Goal: Find contact information: Find contact information

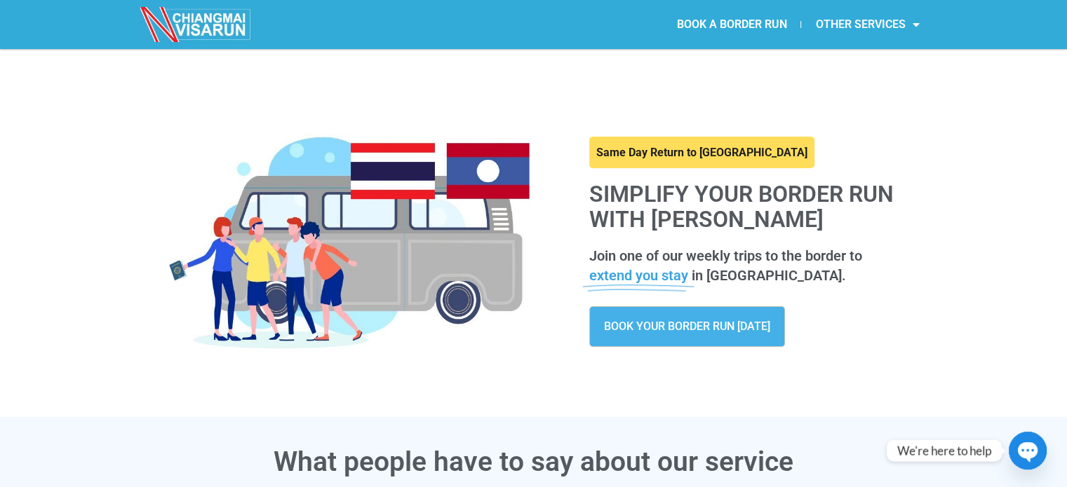
click at [864, 27] on link "OTHER SERVICES" at bounding box center [867, 24] width 132 height 32
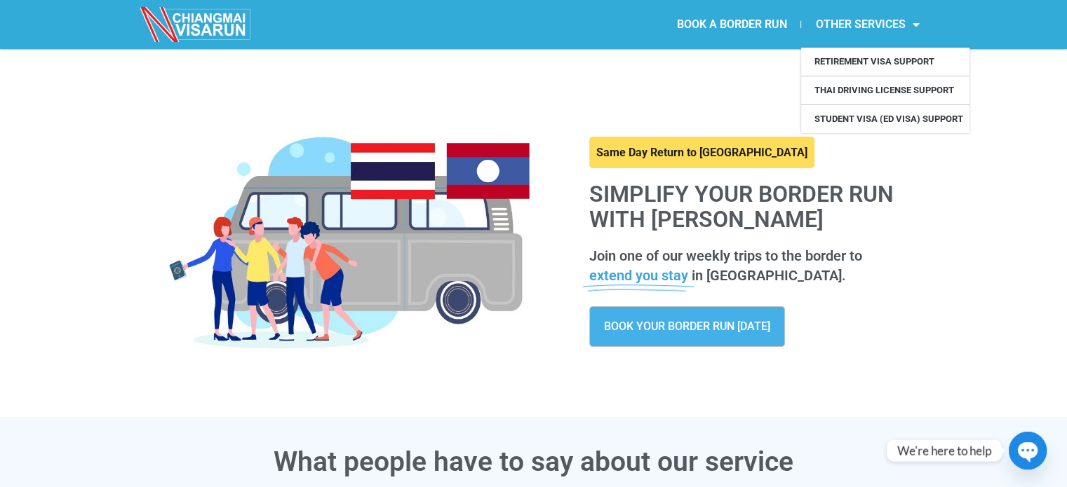
click at [864, 27] on link "OTHER SERVICES" at bounding box center [867, 24] width 132 height 32
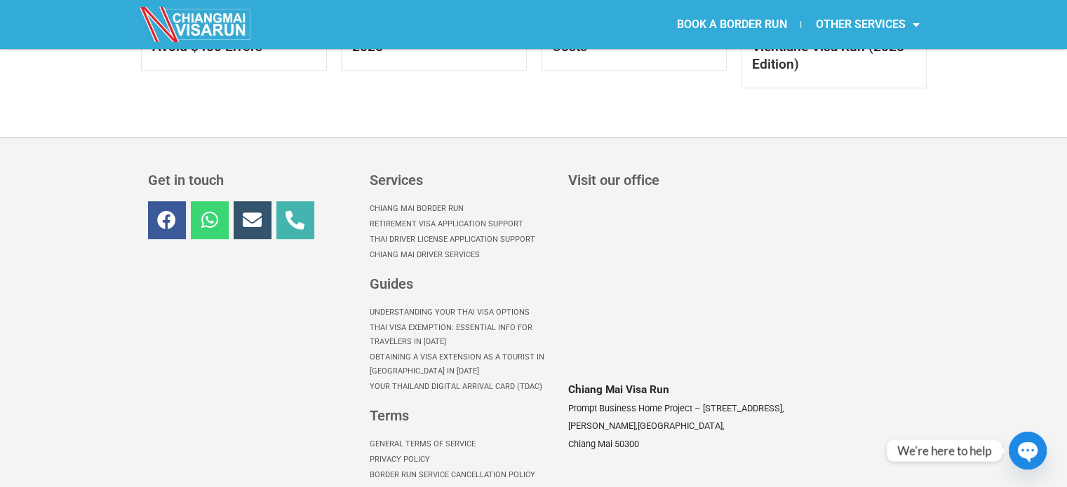
scroll to position [968, 0]
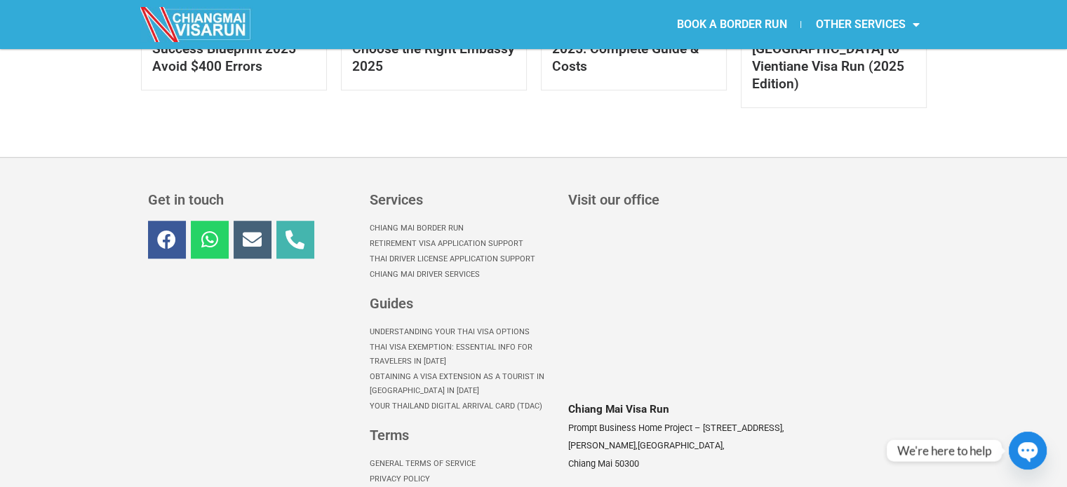
click at [250, 230] on icon at bounding box center [252, 239] width 19 height 19
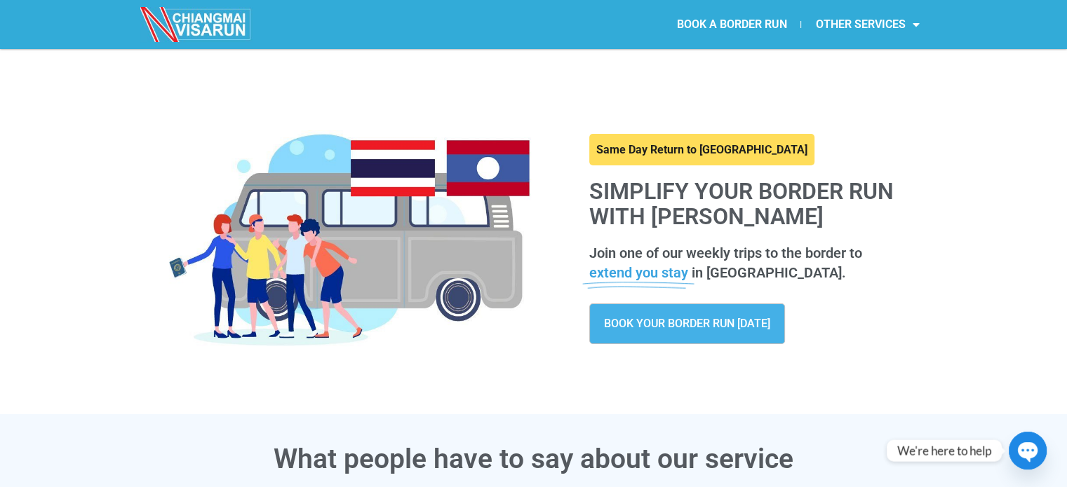
scroll to position [0, 0]
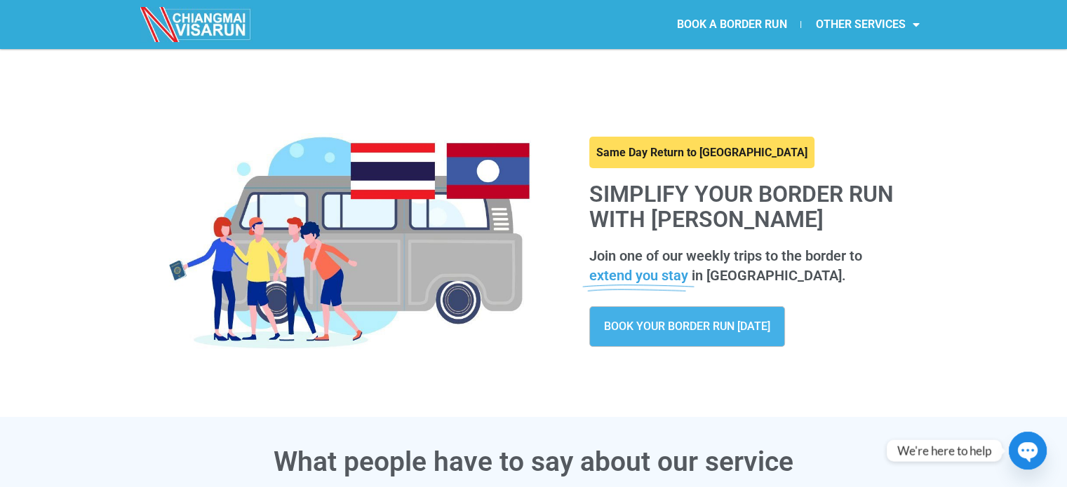
click at [960, 224] on div "Same Day Return to Chiang Mai Simplify your border run with CHIANGMAI VISARUN J…" at bounding box center [533, 224] width 1067 height 351
click at [986, 213] on div "Same Day Return to Chiang Mai Simplify your border run with CHIANGMAI VISARUN J…" at bounding box center [533, 224] width 1067 height 351
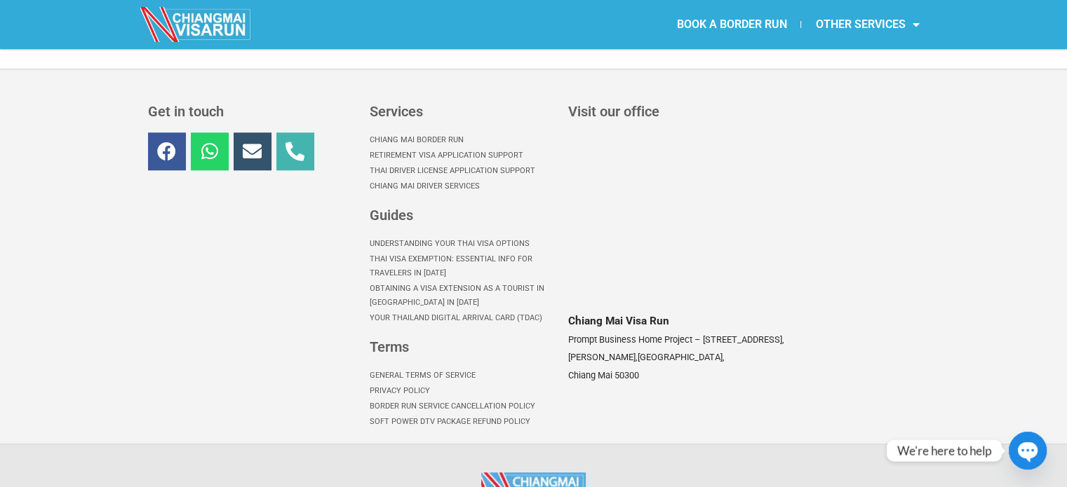
scroll to position [1108, 0]
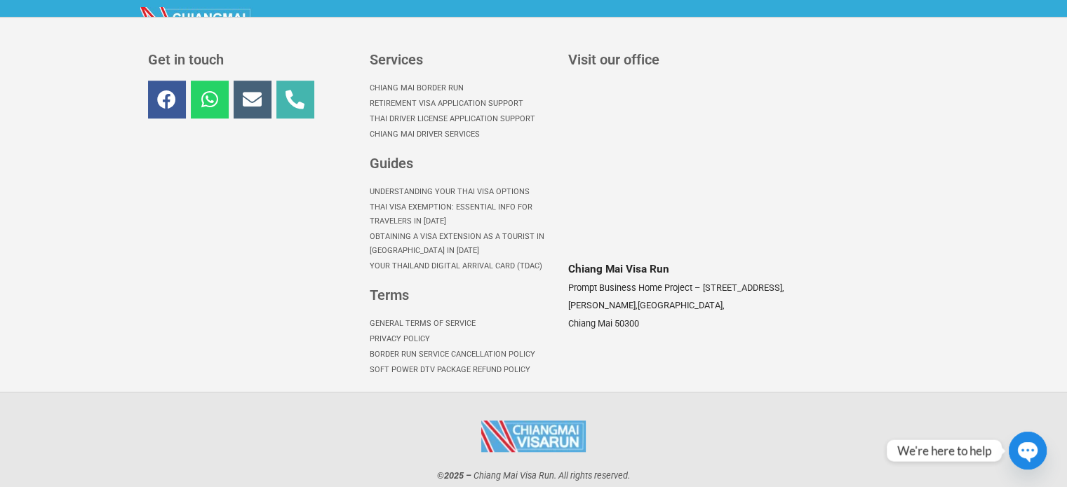
click at [248, 90] on icon at bounding box center [252, 99] width 19 height 19
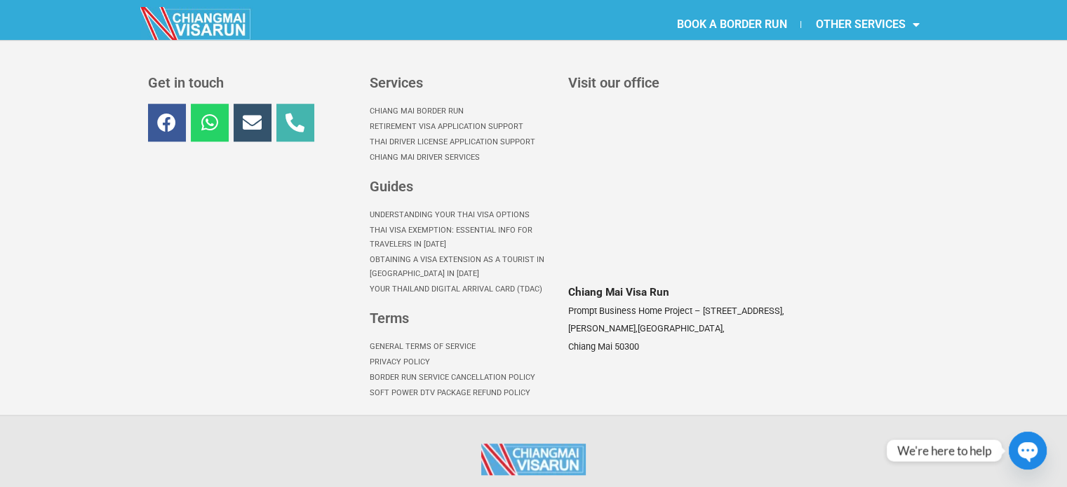
scroll to position [994, 0]
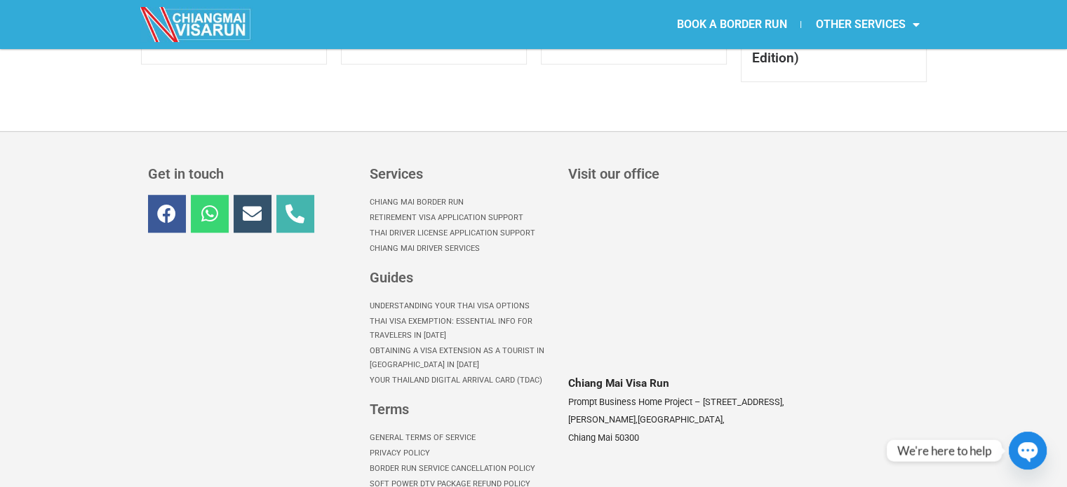
click at [210, 205] on link "Whatsapp" at bounding box center [210, 214] width 38 height 38
